Goal: Use online tool/utility: Use online tool/utility

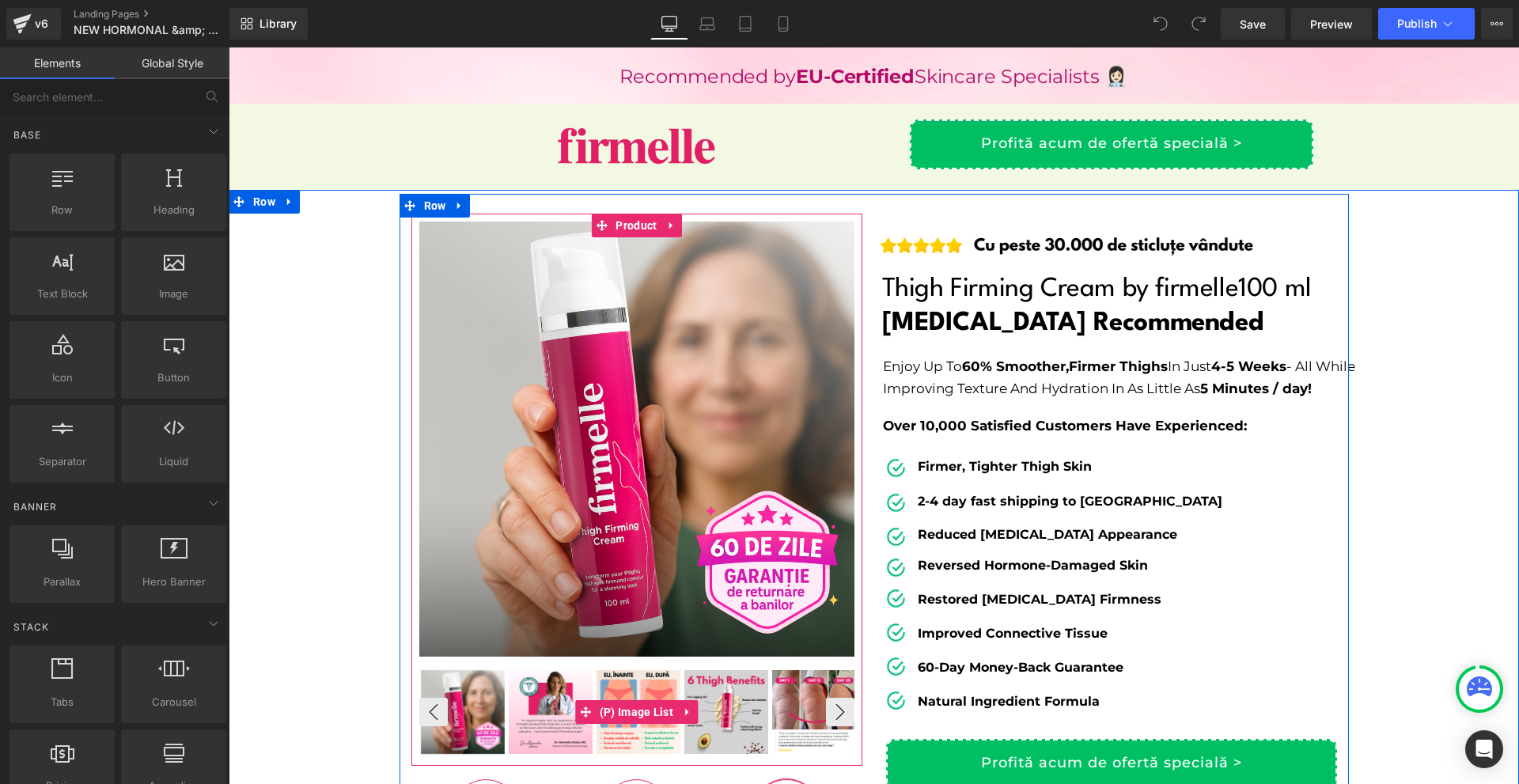
click at [530, 693] on img at bounding box center [550, 711] width 84 height 84
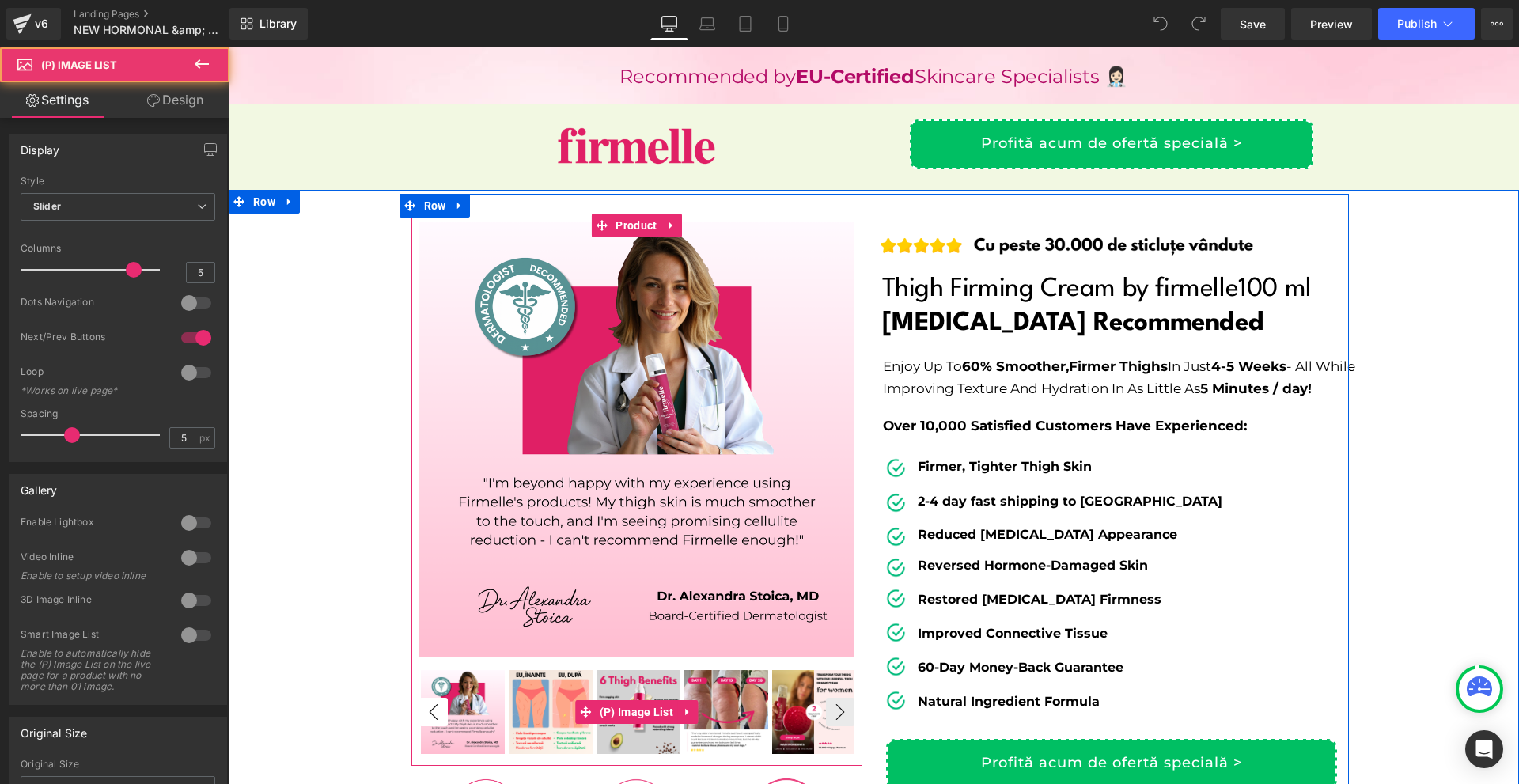
click at [434, 711] on button "‹" at bounding box center [433, 711] width 28 height 28
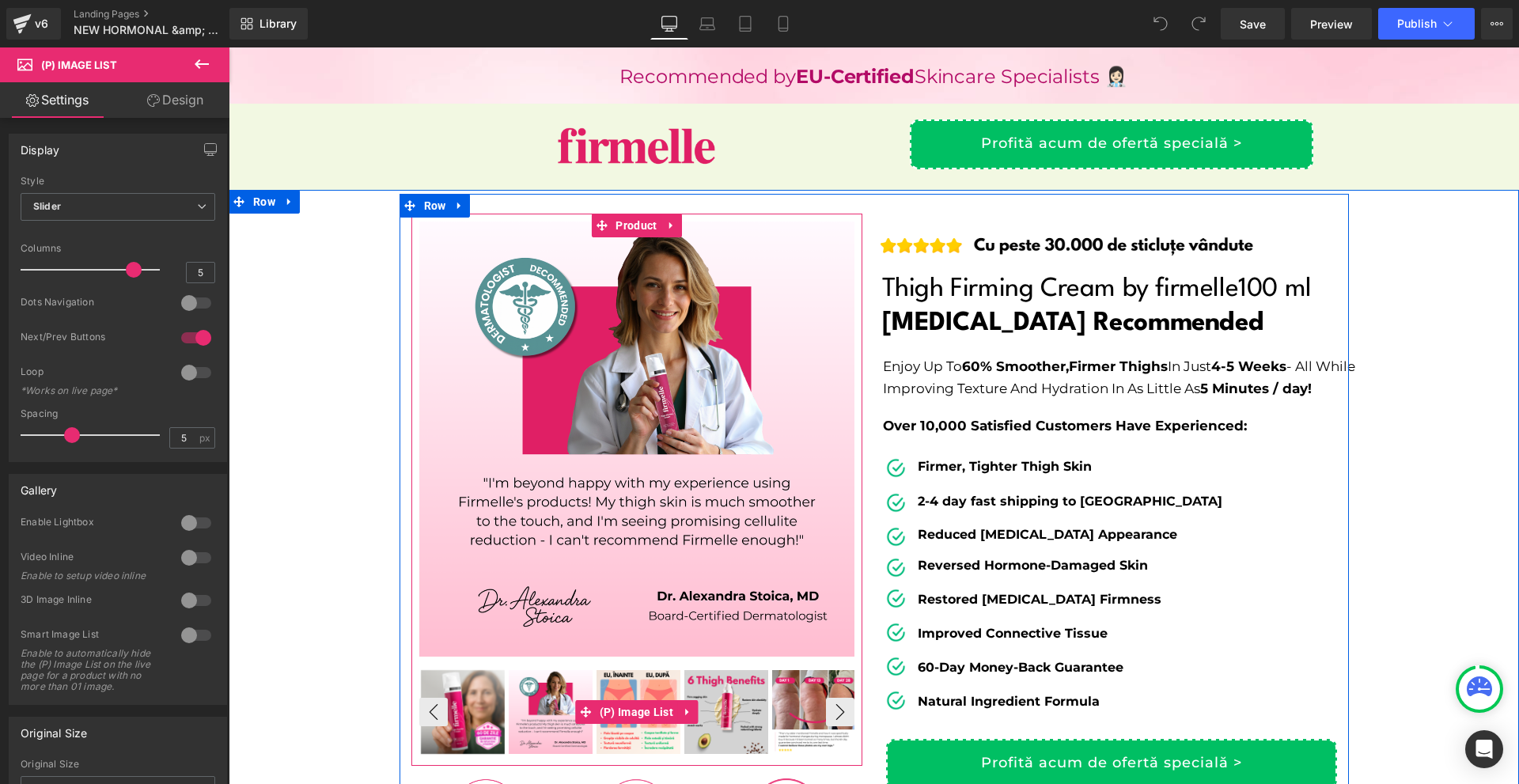
click at [460, 715] on img at bounding box center [463, 711] width 84 height 84
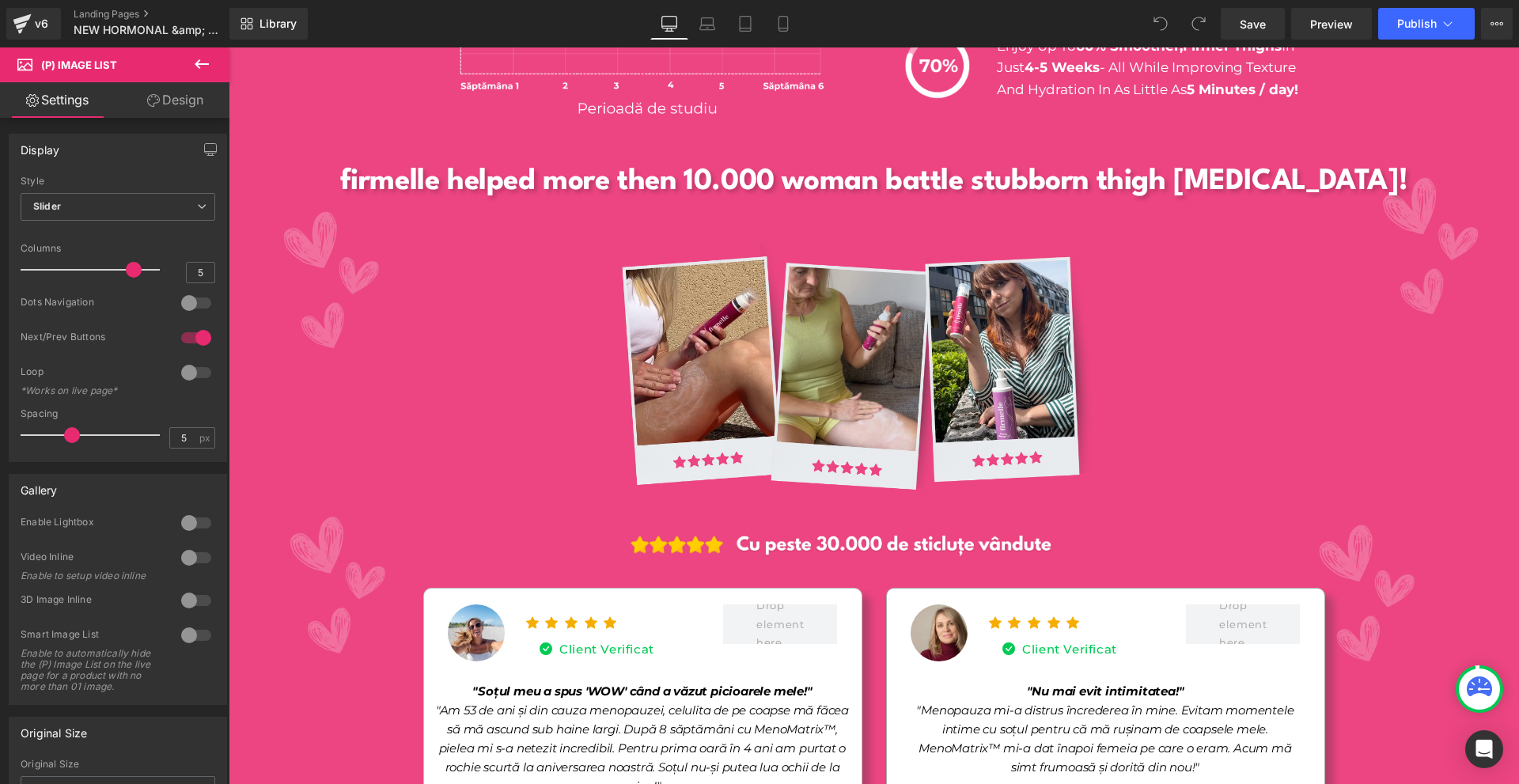
scroll to position [3638, 0]
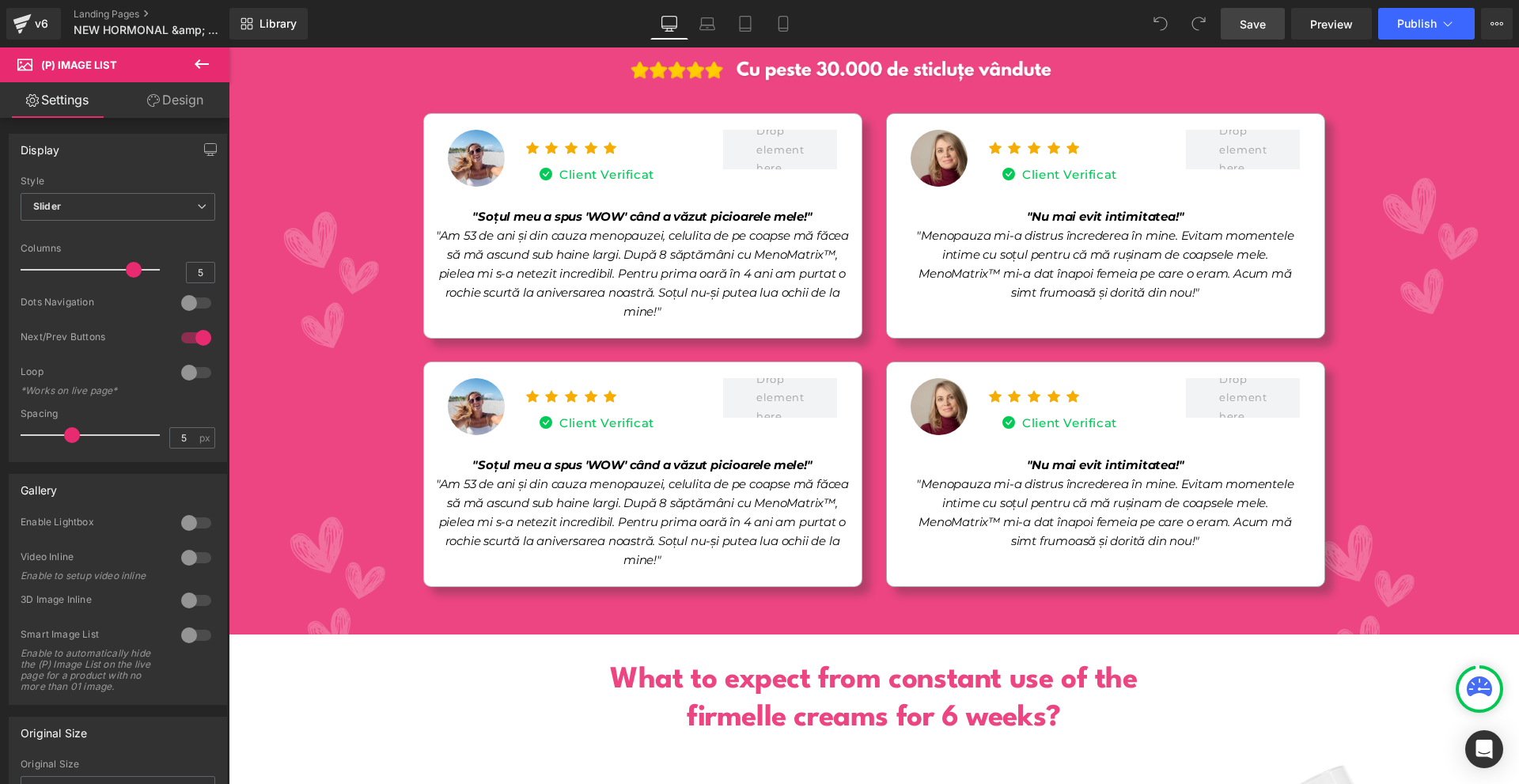
click at [1254, 16] on span "Save" at bounding box center [1252, 24] width 26 height 16
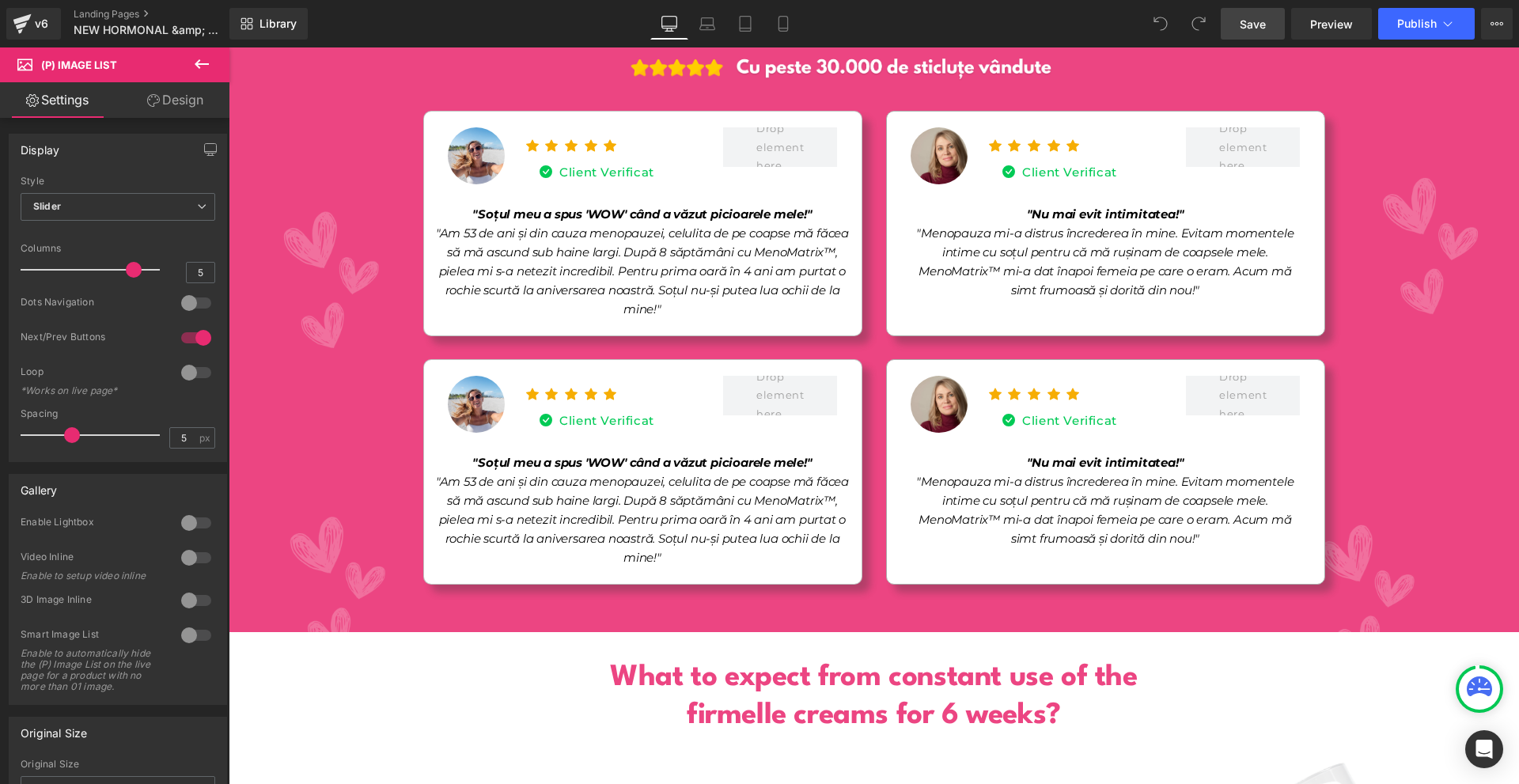
scroll to position [3324, 0]
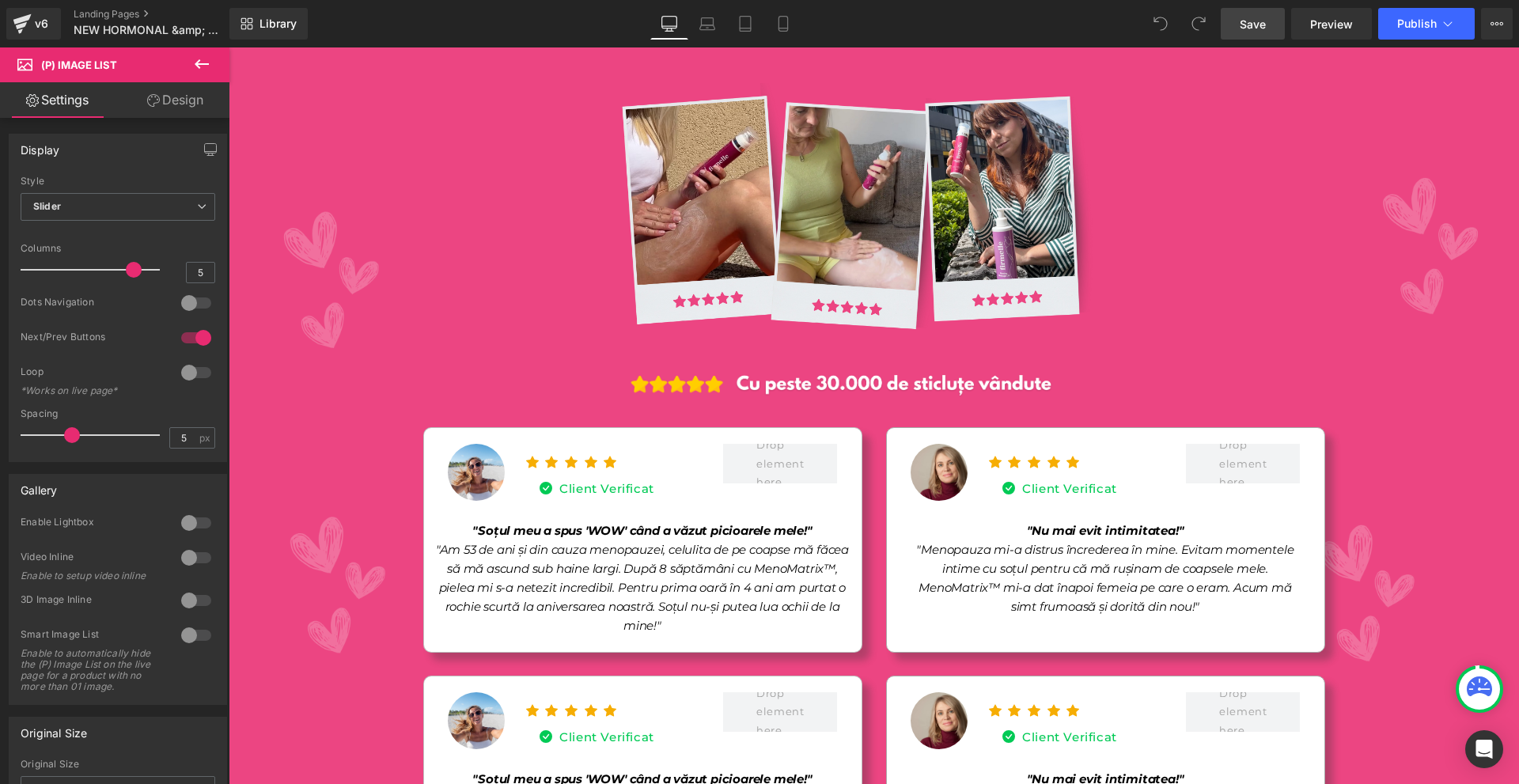
click at [1265, 27] on span "Save" at bounding box center [1252, 24] width 26 height 16
